Goal: Find specific page/section

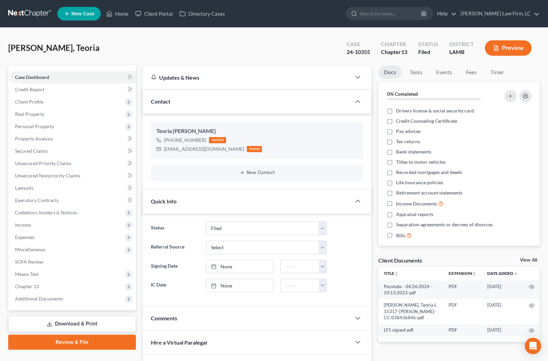
select select "2"
click at [126, 12] on link "Home" at bounding box center [117, 14] width 29 height 12
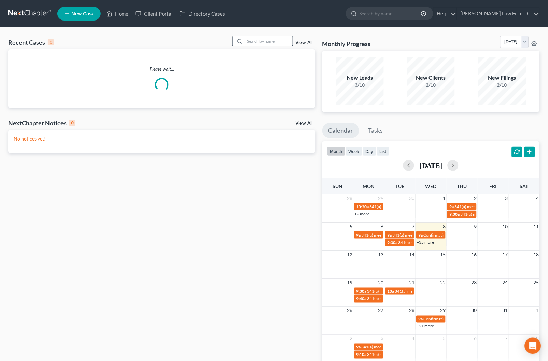
click at [262, 43] on input "search" at bounding box center [269, 41] width 48 height 10
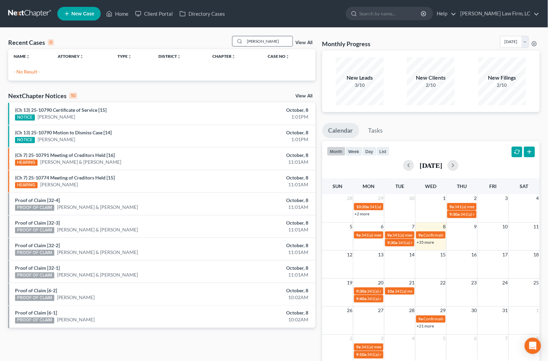
type input "[PERSON_NAME]"
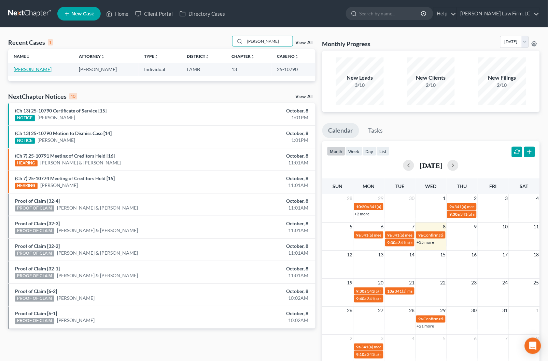
click at [35, 72] on link "[PERSON_NAME]" at bounding box center [33, 69] width 38 height 6
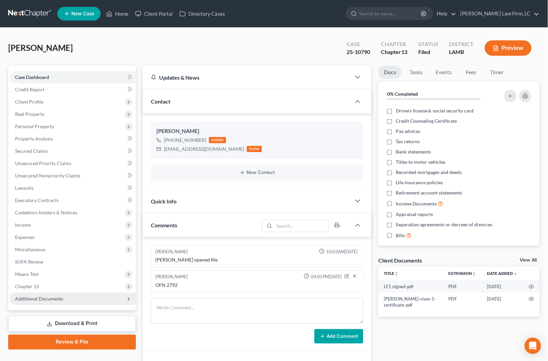
click at [49, 295] on span "Additional Documents" at bounding box center [73, 298] width 126 height 12
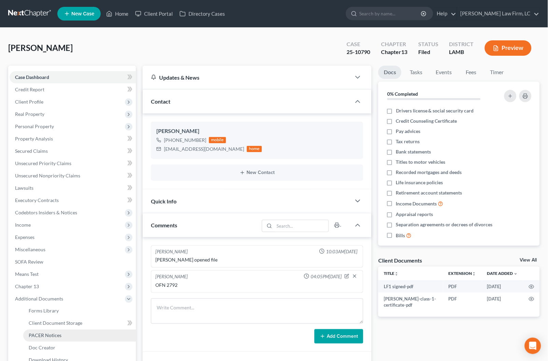
click at [53, 332] on span "PACER Notices" at bounding box center [45, 335] width 33 height 6
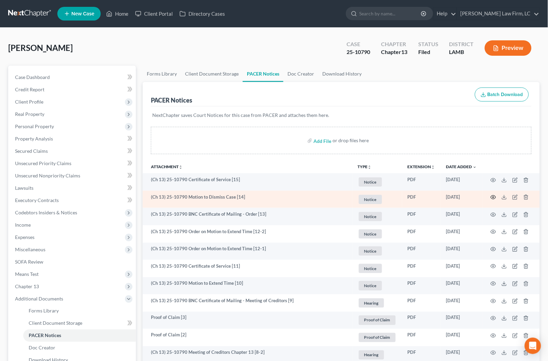
click at [493, 197] on circle "button" at bounding box center [493, 196] width 1 height 1
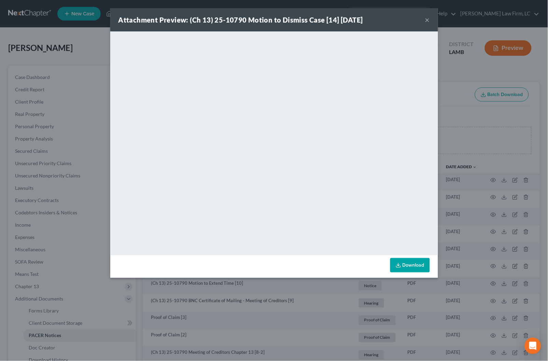
click at [428, 18] on button "×" at bounding box center [427, 20] width 5 height 8
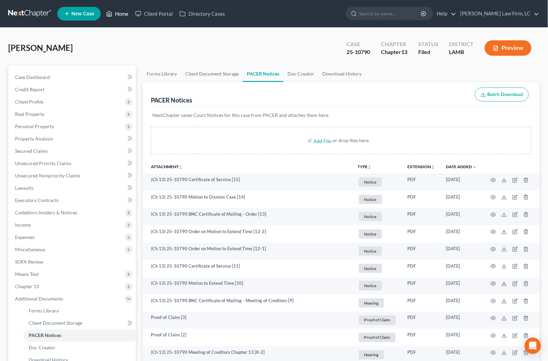
click at [121, 14] on link "Home" at bounding box center [117, 14] width 29 height 12
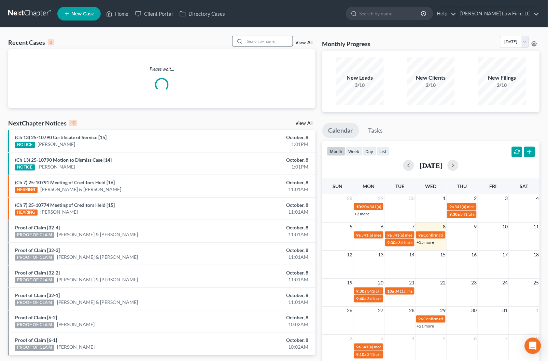
click at [253, 38] on input "search" at bounding box center [269, 41] width 48 height 10
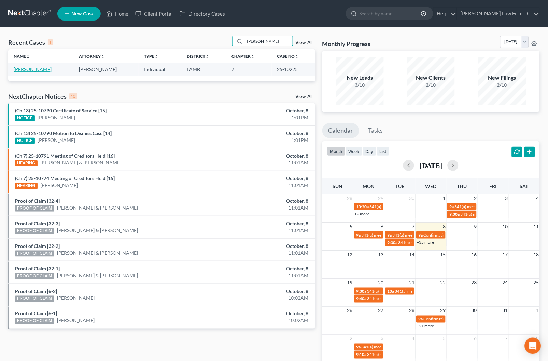
type input "[PERSON_NAME]"
click at [30, 71] on link "[PERSON_NAME]" at bounding box center [33, 69] width 38 height 6
